Goal: Find specific page/section: Find specific page/section

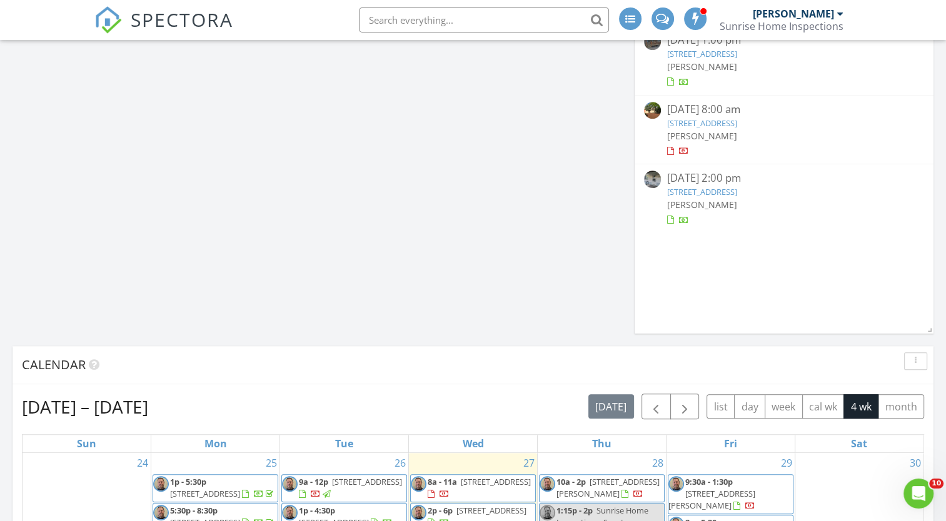
scroll to position [438, 0]
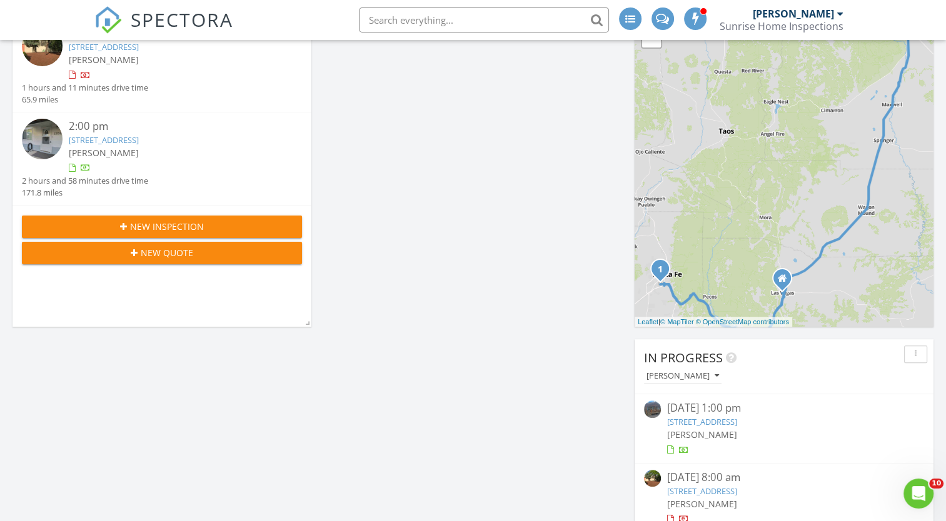
scroll to position [313, 0]
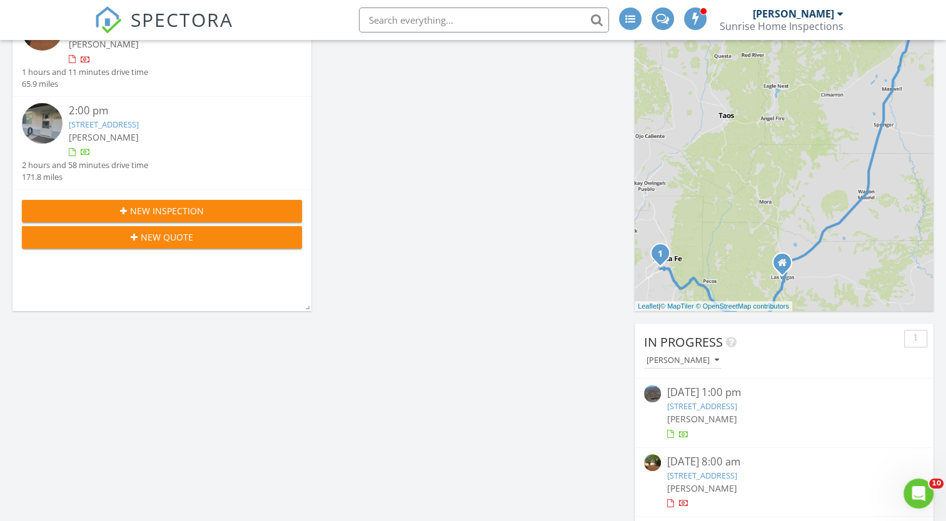
click at [737, 409] on link "808 County Road 322, Los Ojos, NM 87551" at bounding box center [702, 406] width 70 height 11
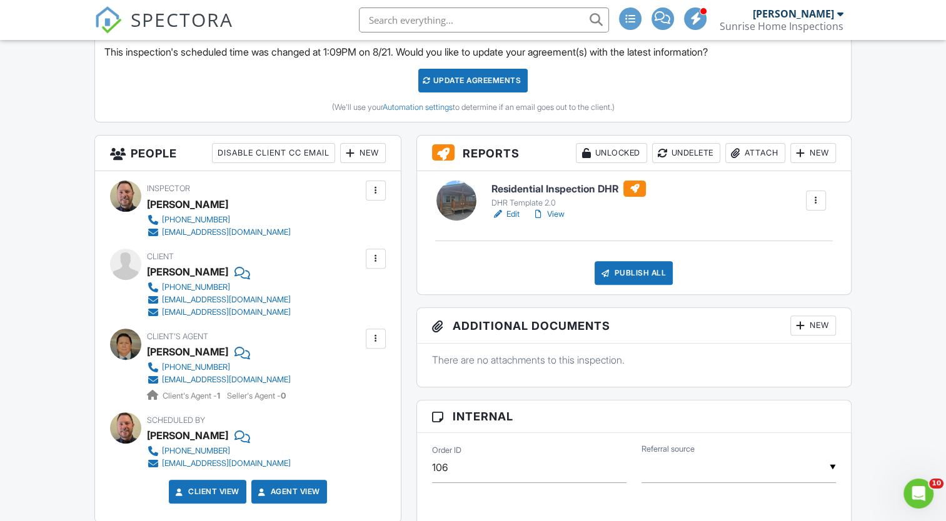
click at [574, 189] on h6 "Residential Inspection DHR" at bounding box center [568, 189] width 154 height 16
